Goal: Navigation & Orientation: Find specific page/section

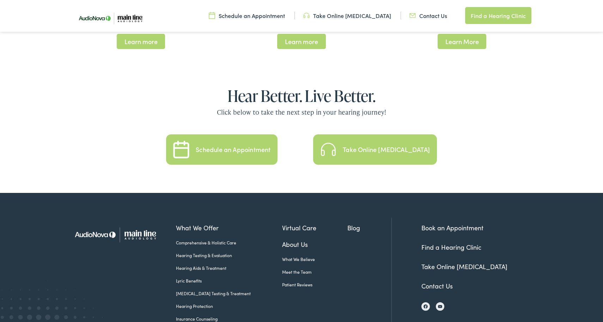
scroll to position [1526, 0]
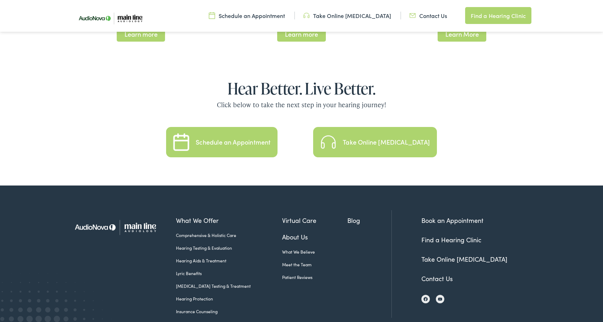
click at [439, 235] on link "Find a Hearing Clinic" at bounding box center [452, 239] width 60 height 9
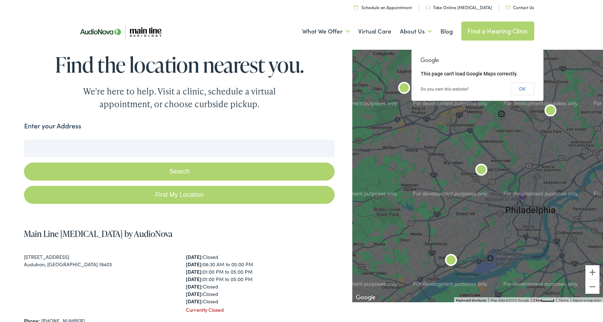
click at [124, 145] on input "Enter your Address" at bounding box center [179, 149] width 311 height 18
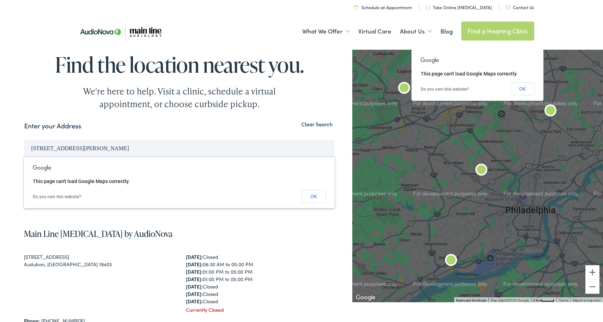
type input "1810 Rittenhouse Square Philadelphia 19103"
click at [179, 171] on button "Search" at bounding box center [179, 172] width 311 height 18
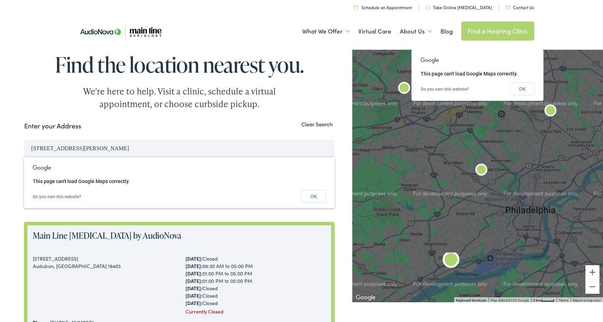
click at [127, 257] on div "[STREET_ADDRESS]" at bounding box center [103, 258] width 141 height 7
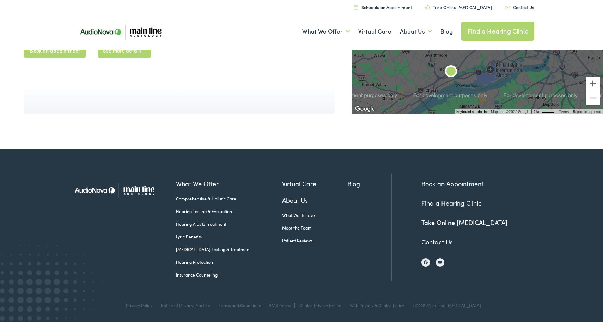
scroll to position [798, 0]
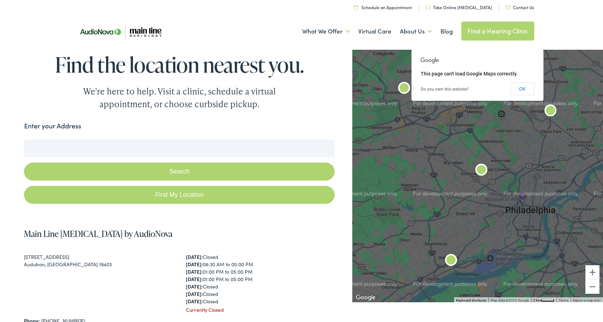
click at [174, 194] on link "Find My Location" at bounding box center [179, 195] width 311 height 18
type input "[GEOGRAPHIC_DATA], [US_STATE]"
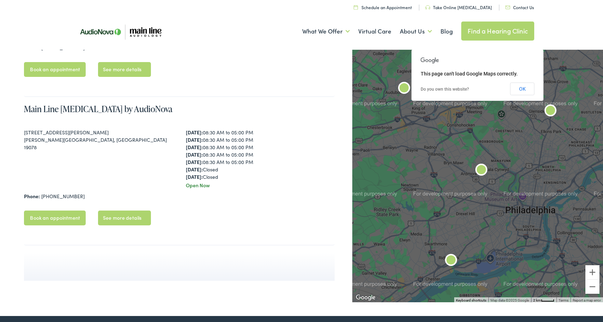
scroll to position [569, 0]
